Goal: Answer question/provide support

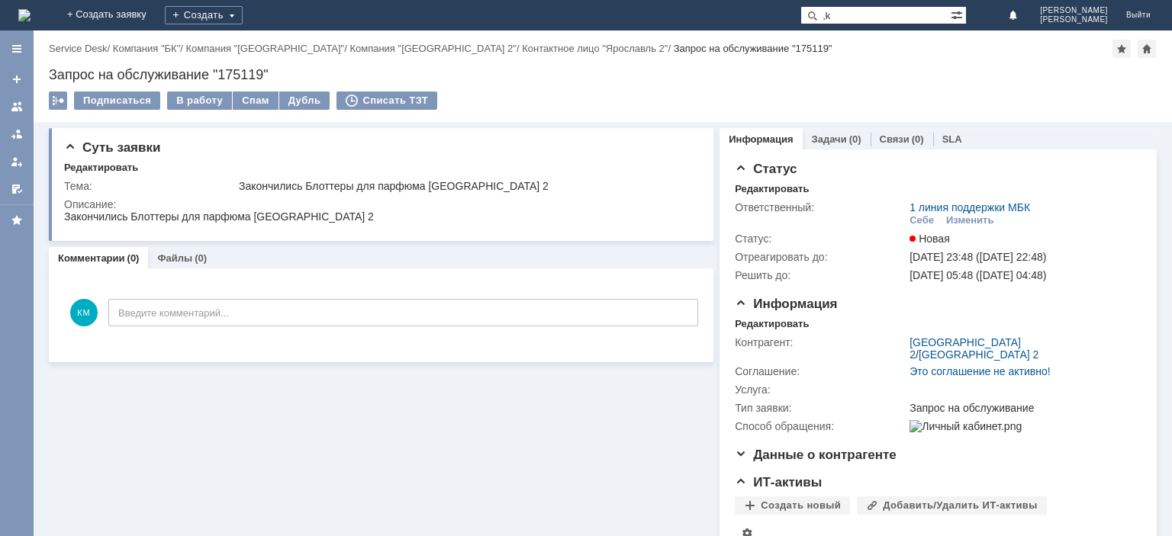
type input ","
type input "блоттер"
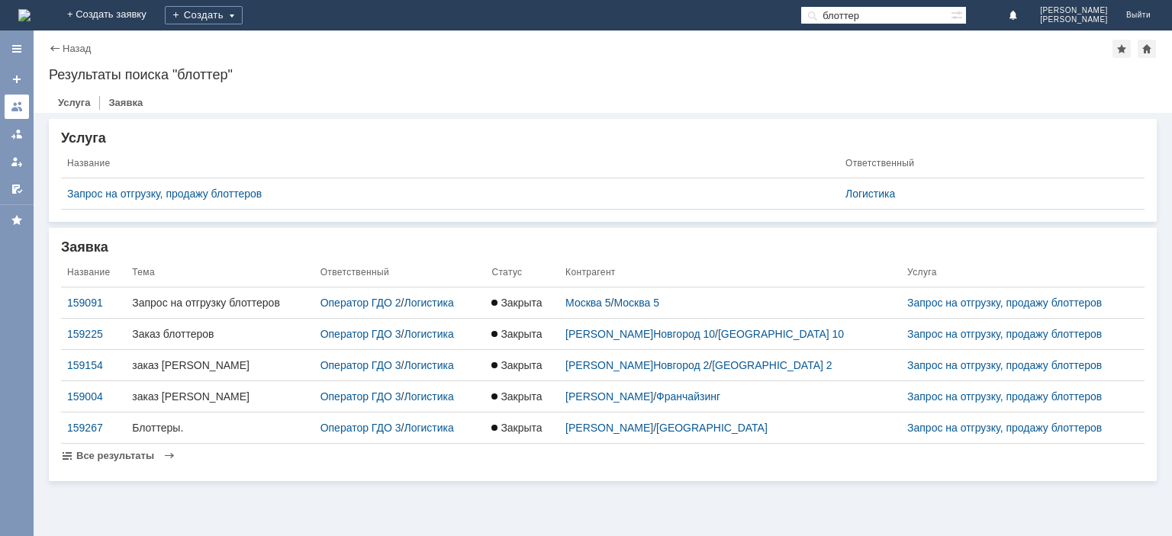
click at [23, 111] on link at bounding box center [17, 107] width 24 height 24
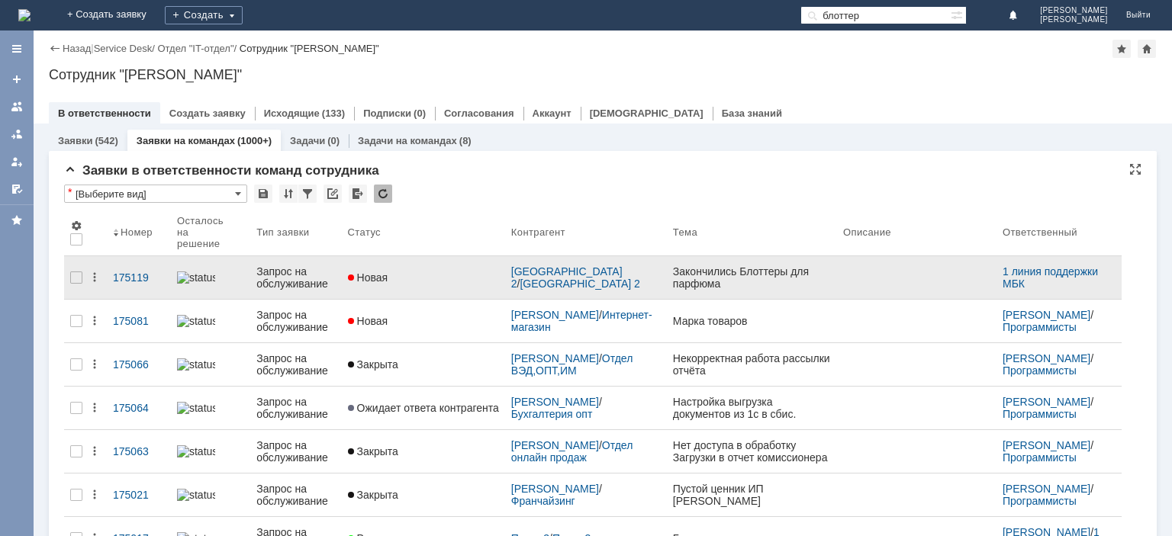
click at [301, 272] on div "Запрос на обслуживание" at bounding box center [295, 277] width 79 height 24
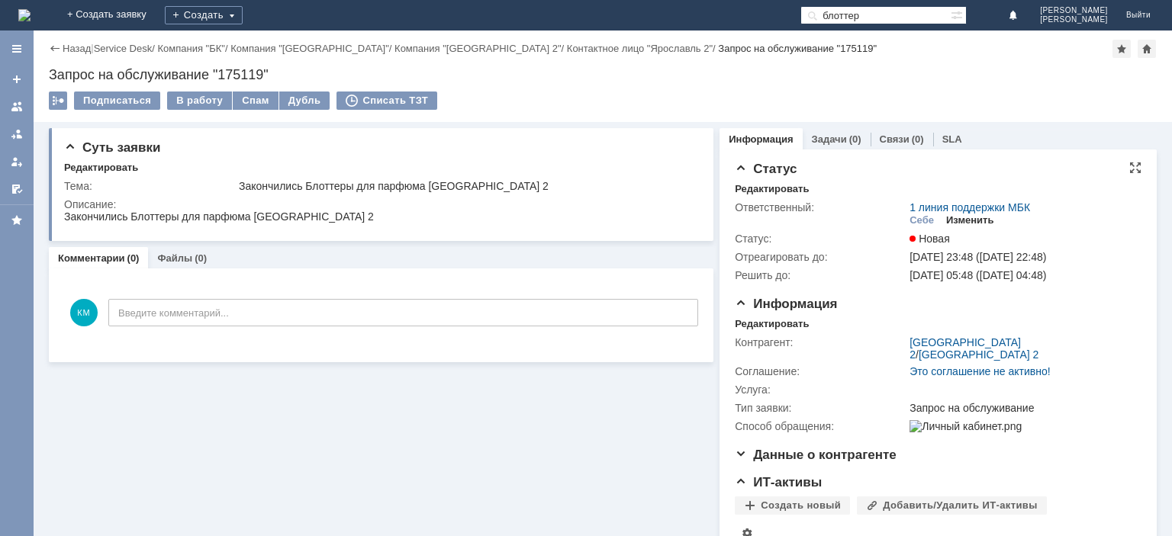
click at [964, 223] on div "Изменить" at bounding box center [970, 220] width 48 height 12
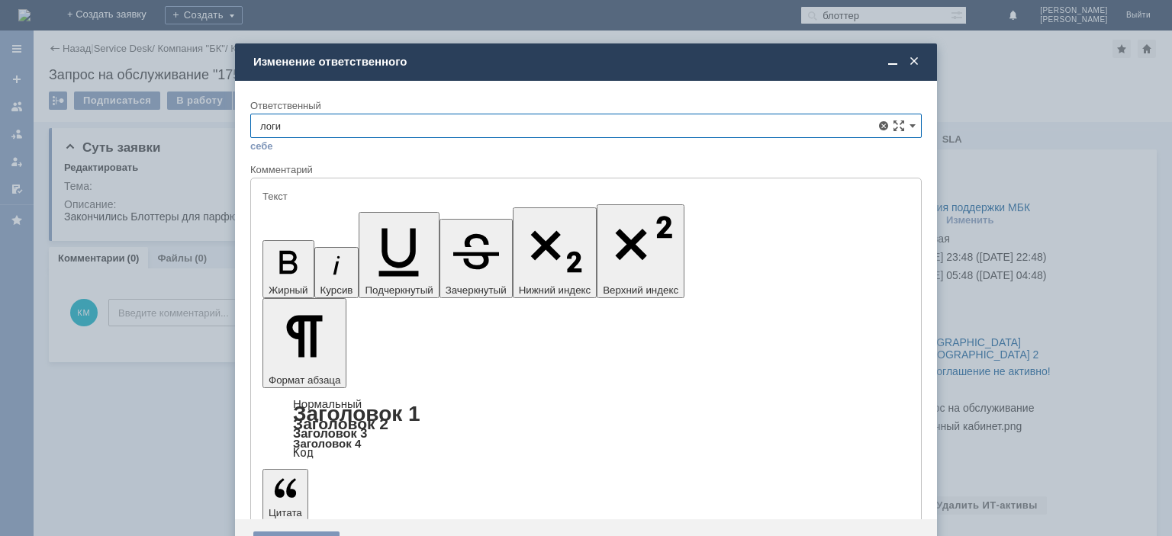
click at [375, 211] on span "Логистика" at bounding box center [586, 212] width 652 height 12
type input "Логистика"
click at [317, 532] on div "Сохранить" at bounding box center [296, 544] width 86 height 24
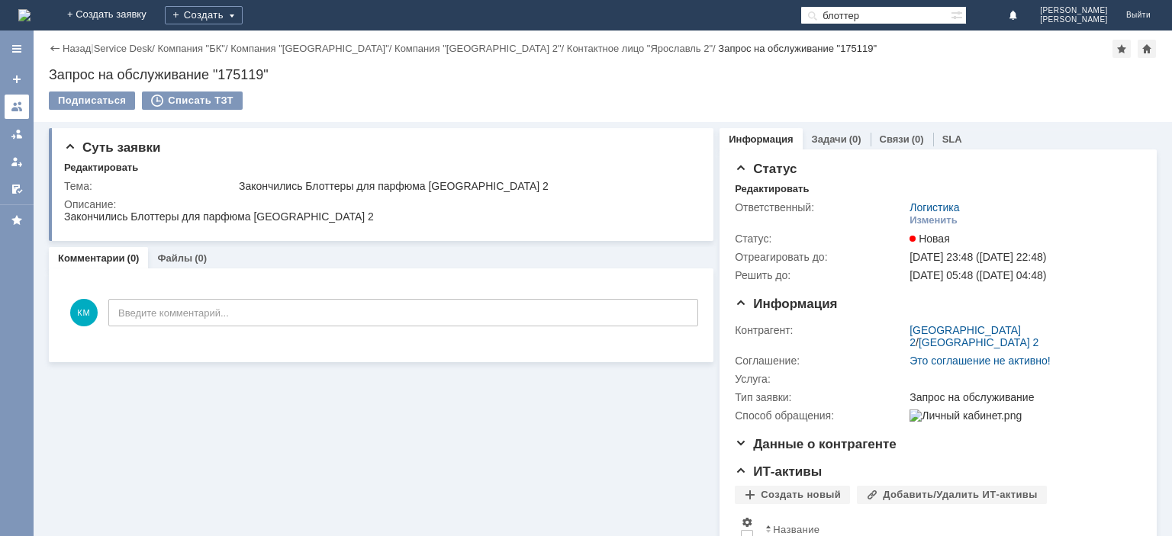
click at [17, 109] on div at bounding box center [17, 107] width 12 height 12
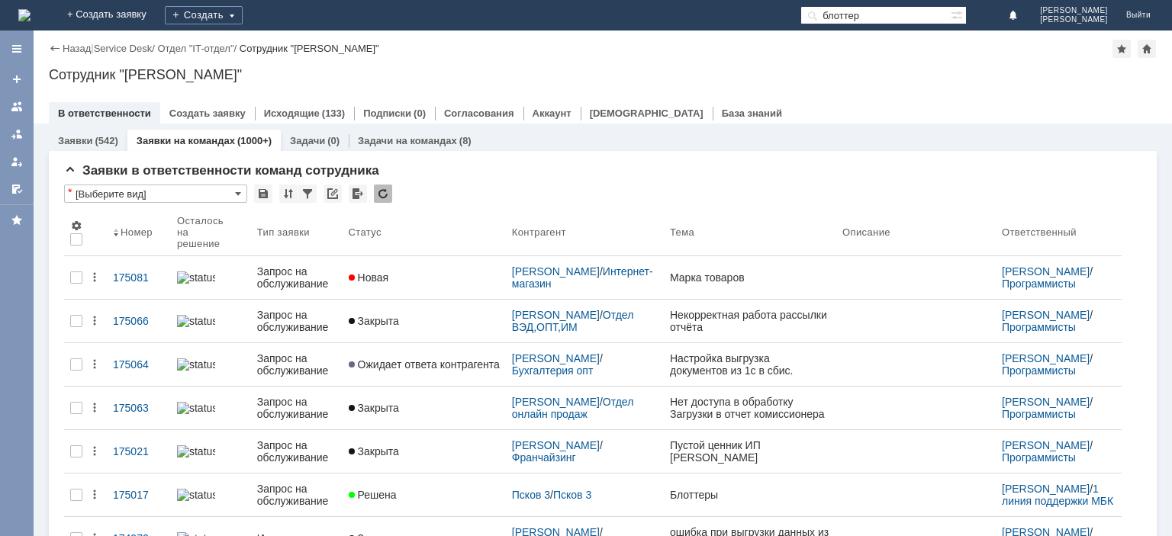
click at [894, 20] on input "блоттер" at bounding box center [875, 15] width 150 height 18
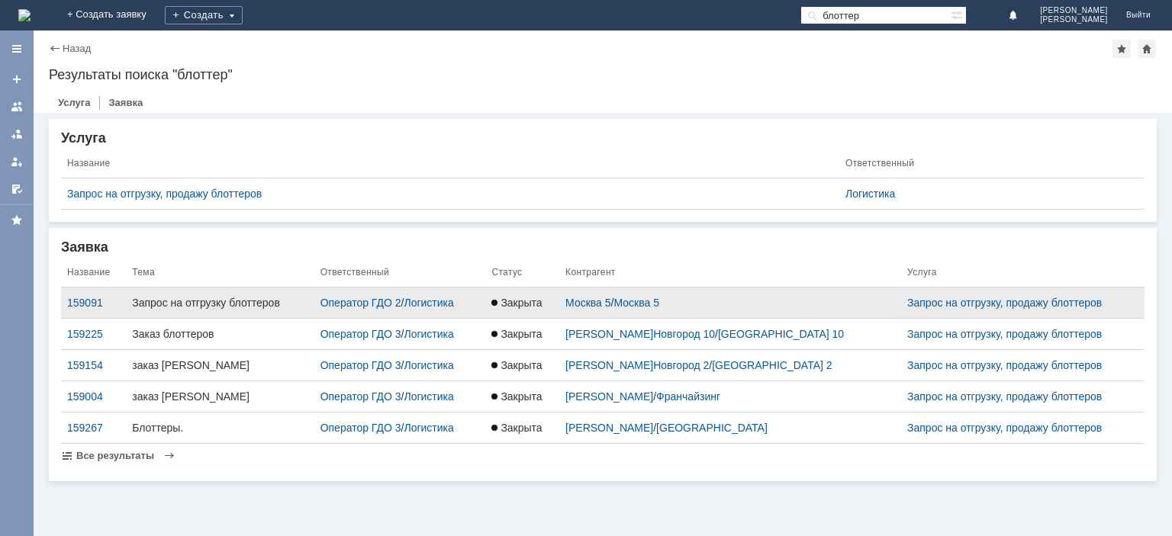
click at [230, 304] on div "Запрос на отгрузку блоттеров" at bounding box center [219, 303] width 175 height 12
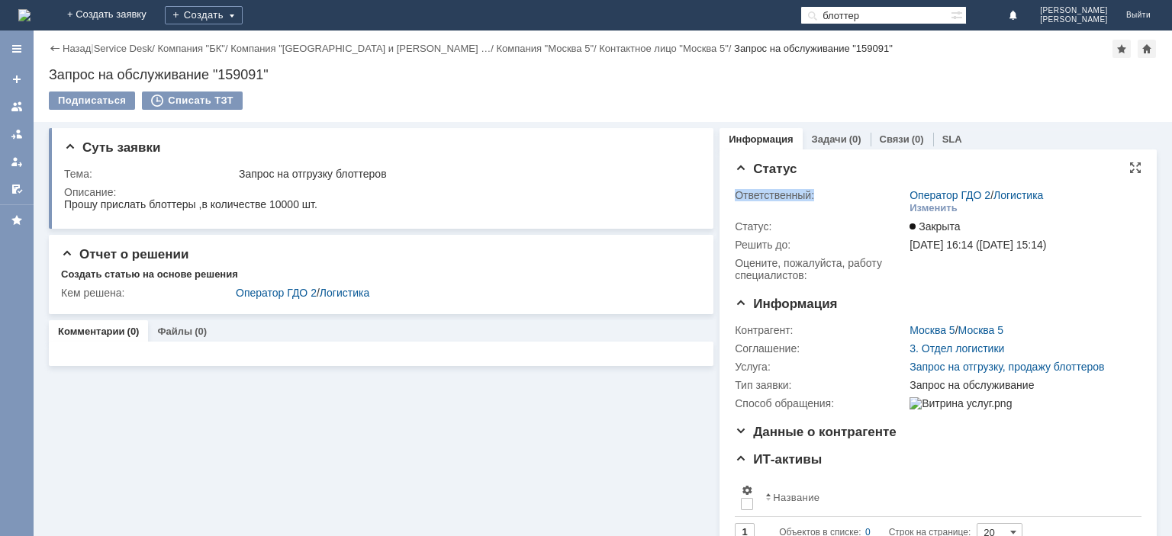
drag, startPoint x: 1051, startPoint y: 191, endPoint x: 903, endPoint y: 191, distance: 148.0
click at [903, 191] on tr "Ответственный: Оператор ГДО 2 / Логистика Изменить" at bounding box center [936, 201] width 402 height 31
click at [896, 19] on input "блоттер" at bounding box center [875, 15] width 150 height 18
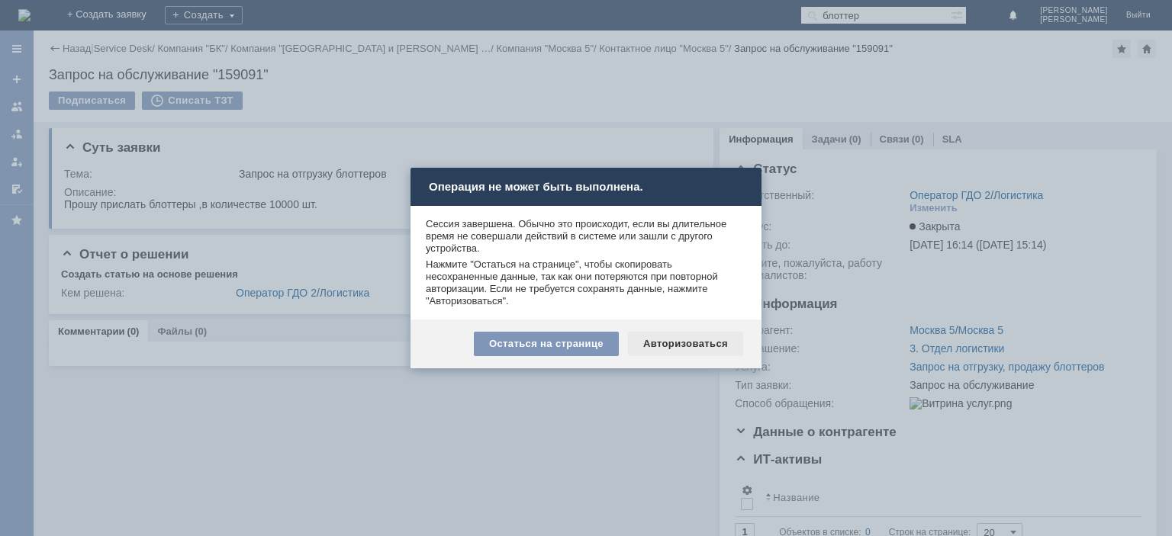
drag, startPoint x: 673, startPoint y: 328, endPoint x: 669, endPoint y: 336, distance: 9.2
click at [671, 329] on div "Остаться на странице Авторизоваться" at bounding box center [585, 344] width 351 height 49
click at [671, 349] on div "Авторизоваться" at bounding box center [685, 344] width 115 height 24
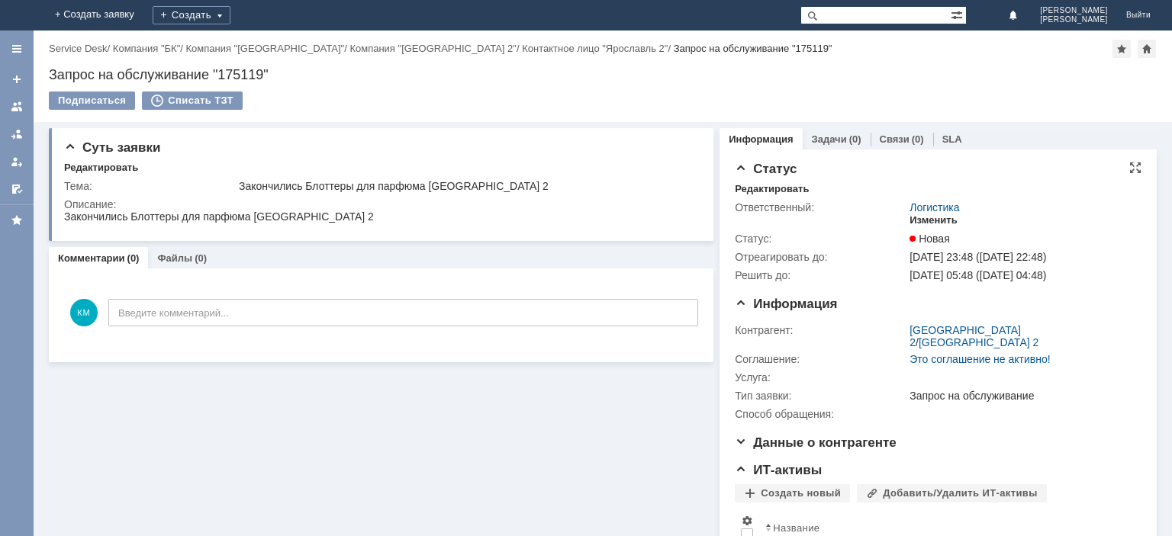
click at [928, 219] on div "Изменить" at bounding box center [933, 220] width 48 height 12
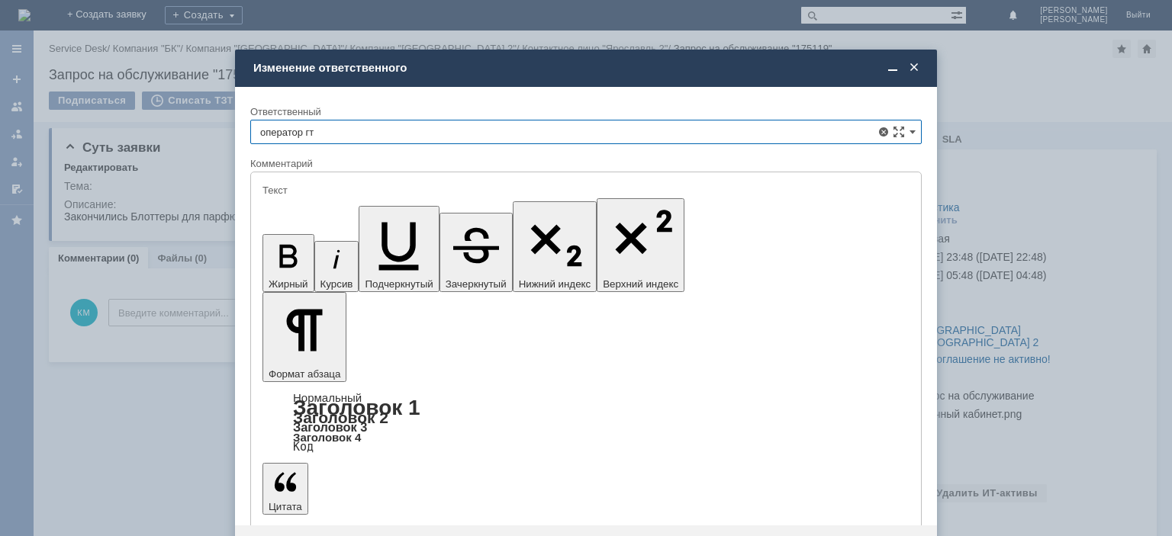
type input "оператор гто"
click at [920, 65] on span at bounding box center [913, 68] width 15 height 14
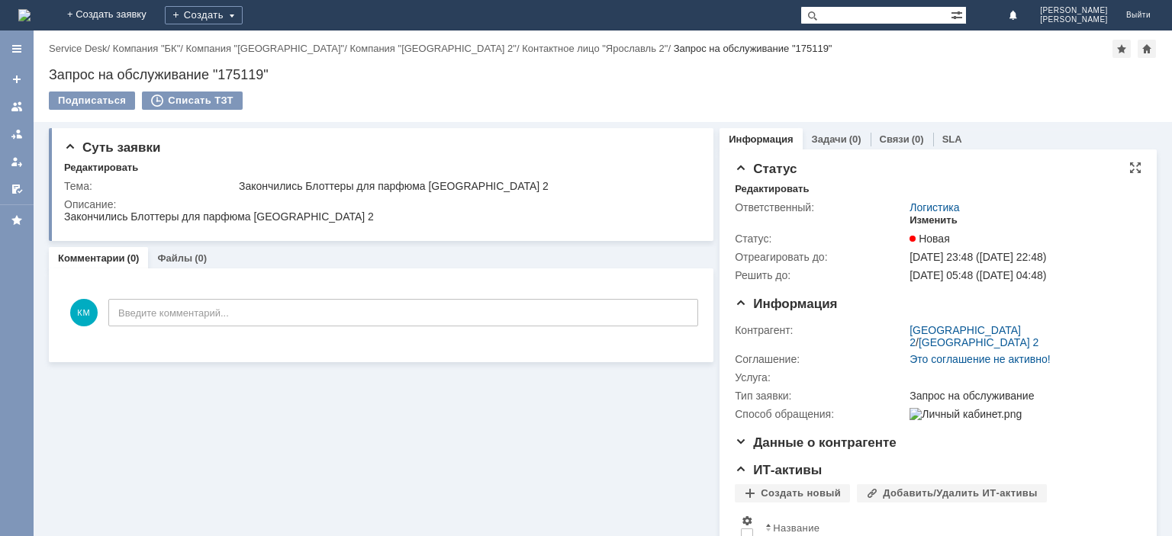
click at [933, 221] on div "Изменить" at bounding box center [933, 220] width 48 height 12
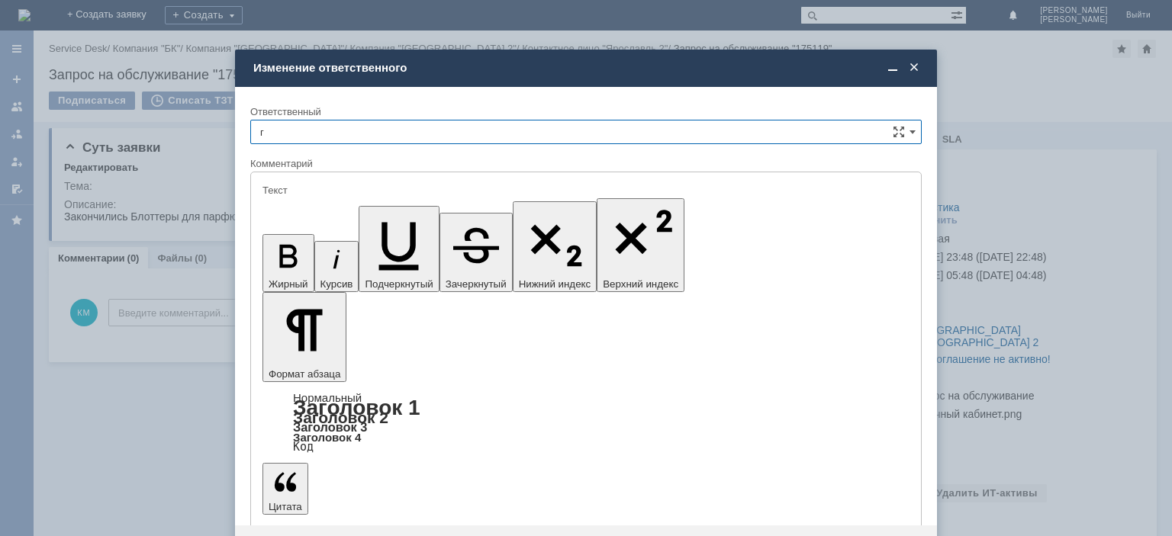
type input "гт"
click at [915, 66] on span at bounding box center [913, 68] width 15 height 14
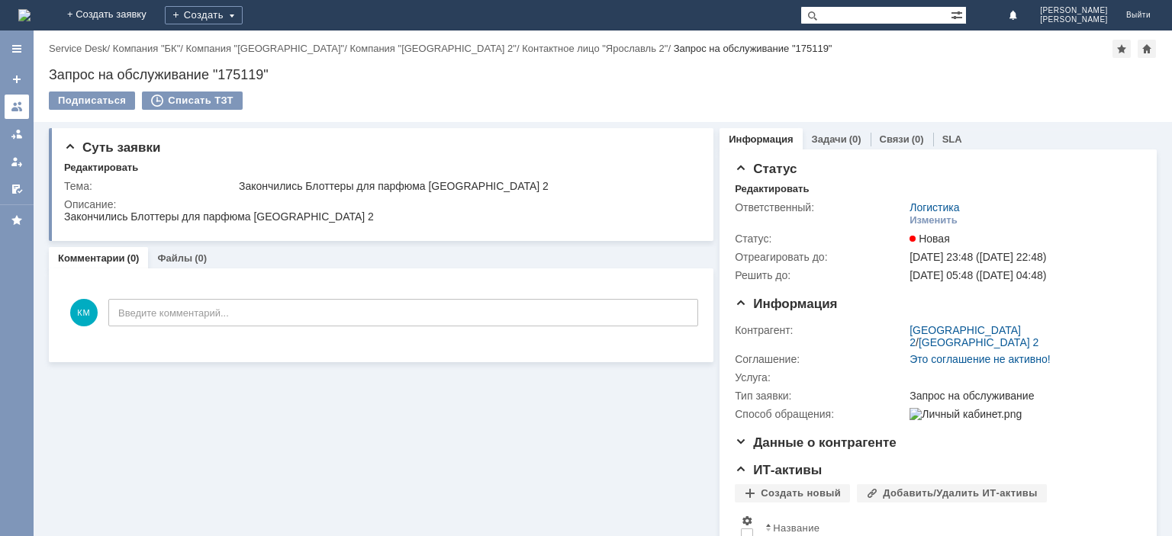
click at [20, 108] on div at bounding box center [17, 107] width 12 height 12
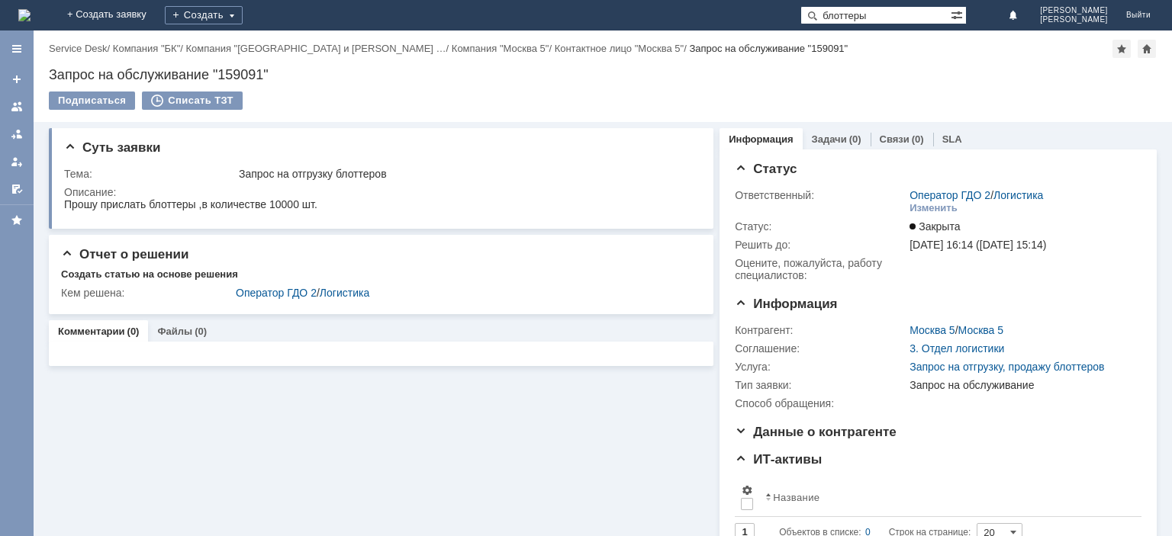
type input "блоттеры"
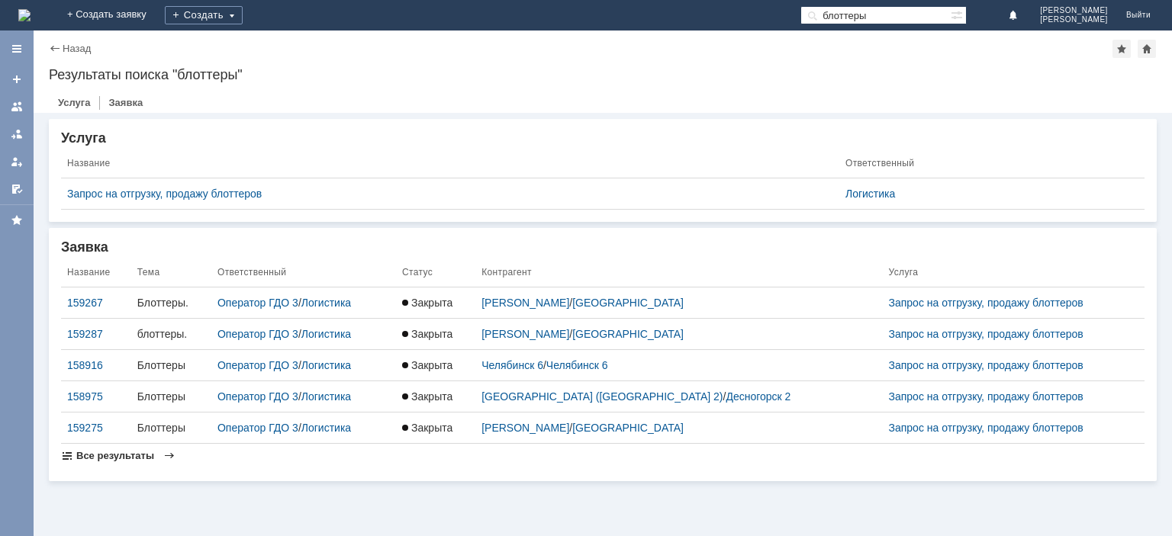
click at [130, 456] on span "Все результаты" at bounding box center [115, 455] width 78 height 11
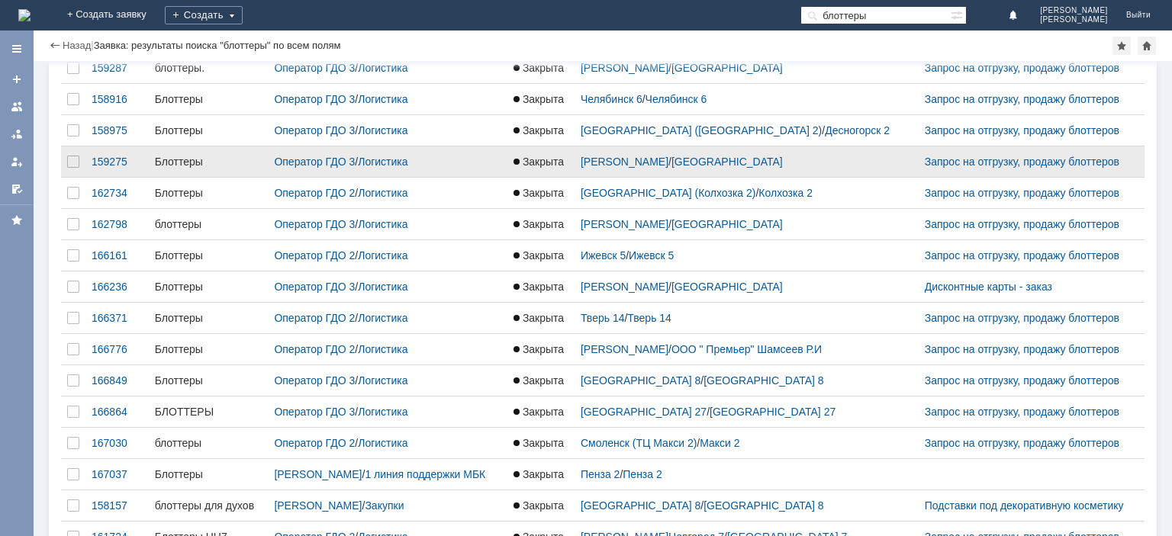
scroll to position [303, 0]
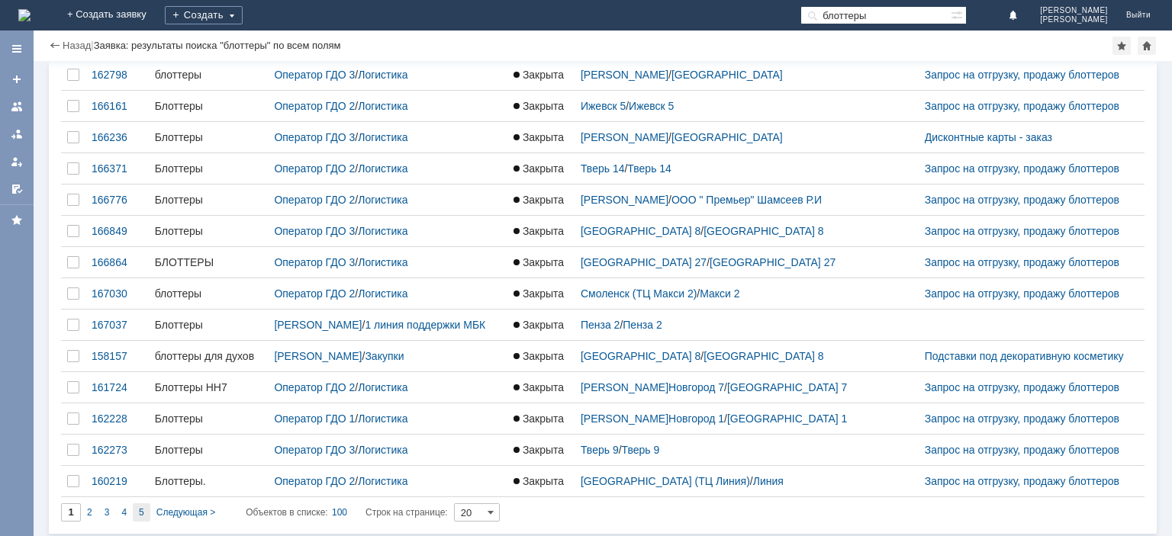
click at [143, 511] on span "5" at bounding box center [141, 512] width 5 height 11
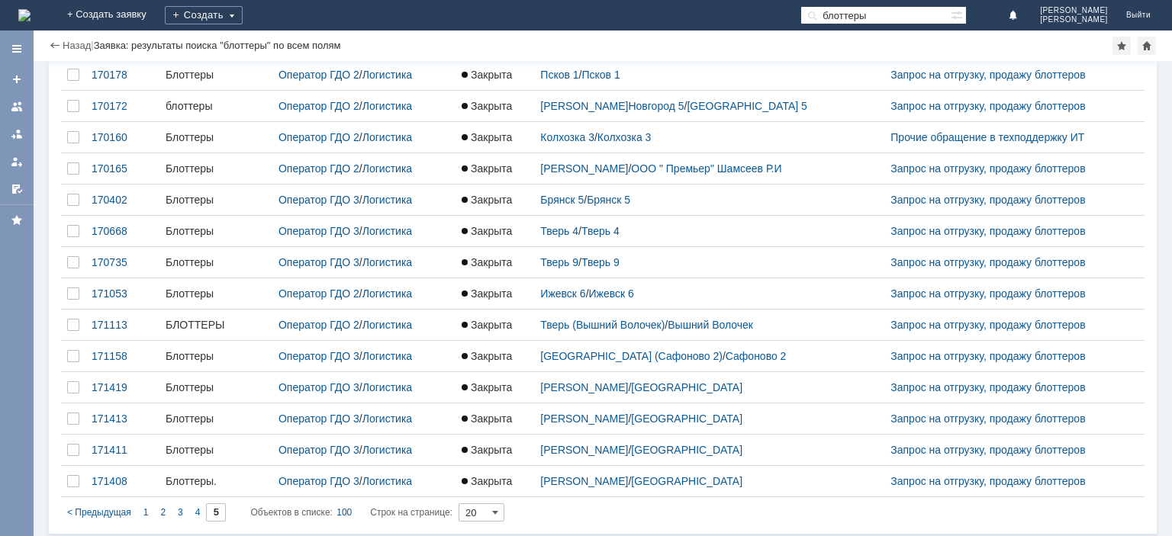
click at [893, 11] on input "блоттеры" at bounding box center [875, 15] width 150 height 18
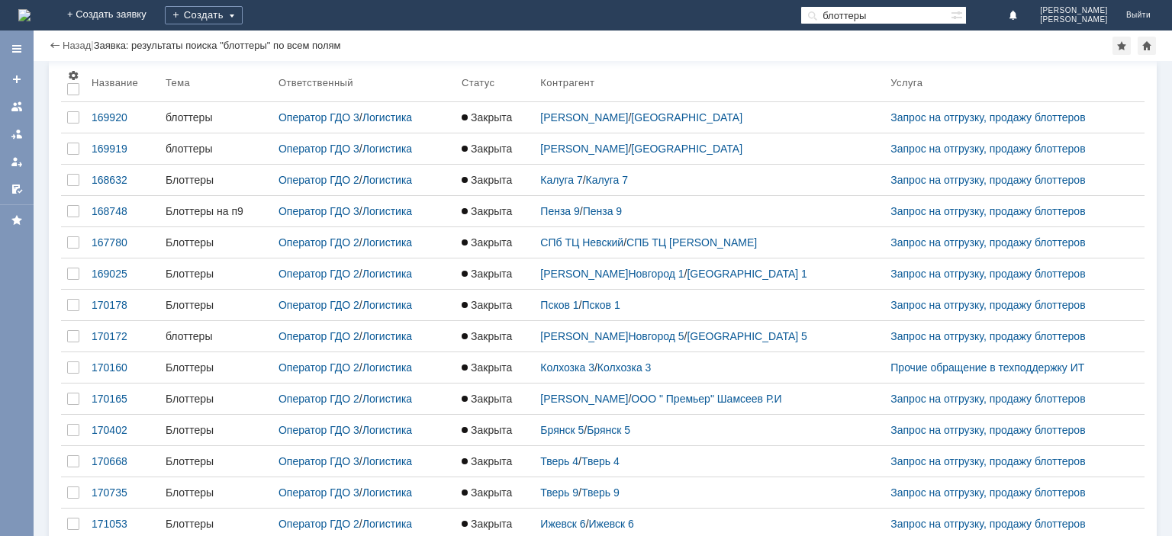
scroll to position [0, 0]
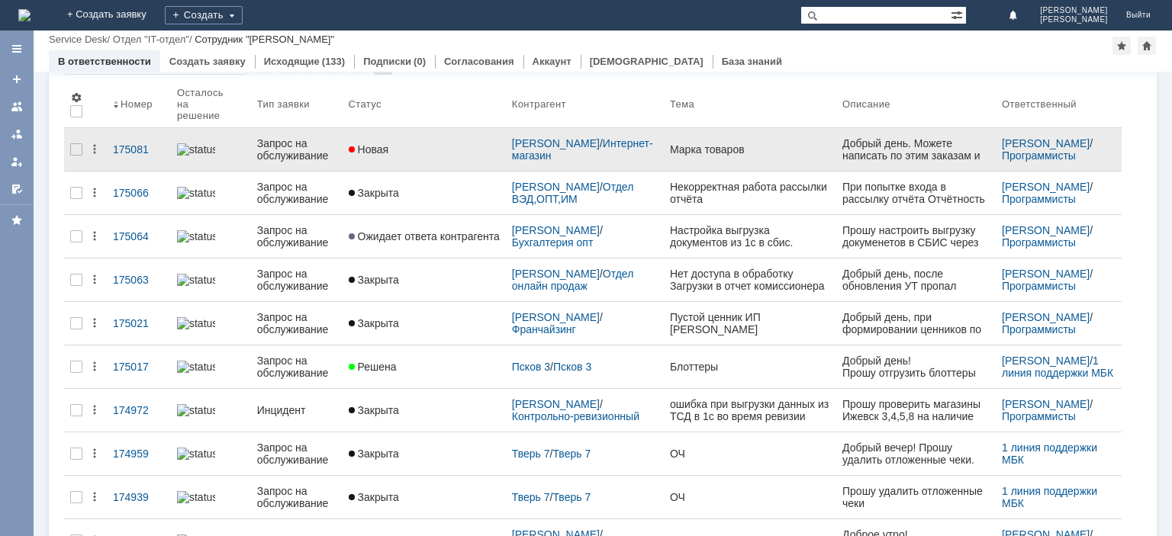
click at [297, 137] on div "Запрос на обслуживание" at bounding box center [296, 149] width 79 height 24
